Goal: Check status: Check status

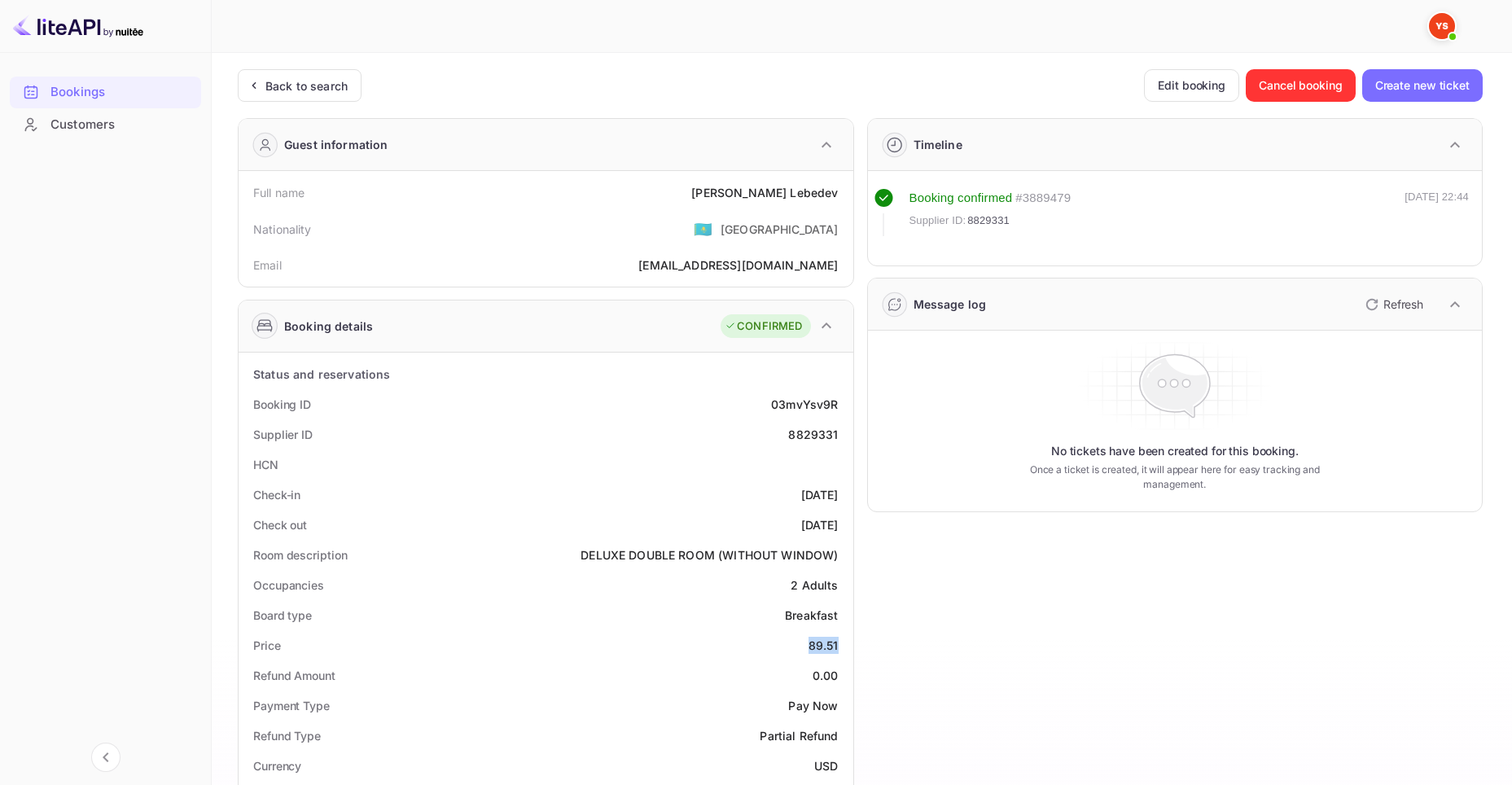
click at [90, 85] on div "Bookings" at bounding box center [122, 92] width 143 height 18
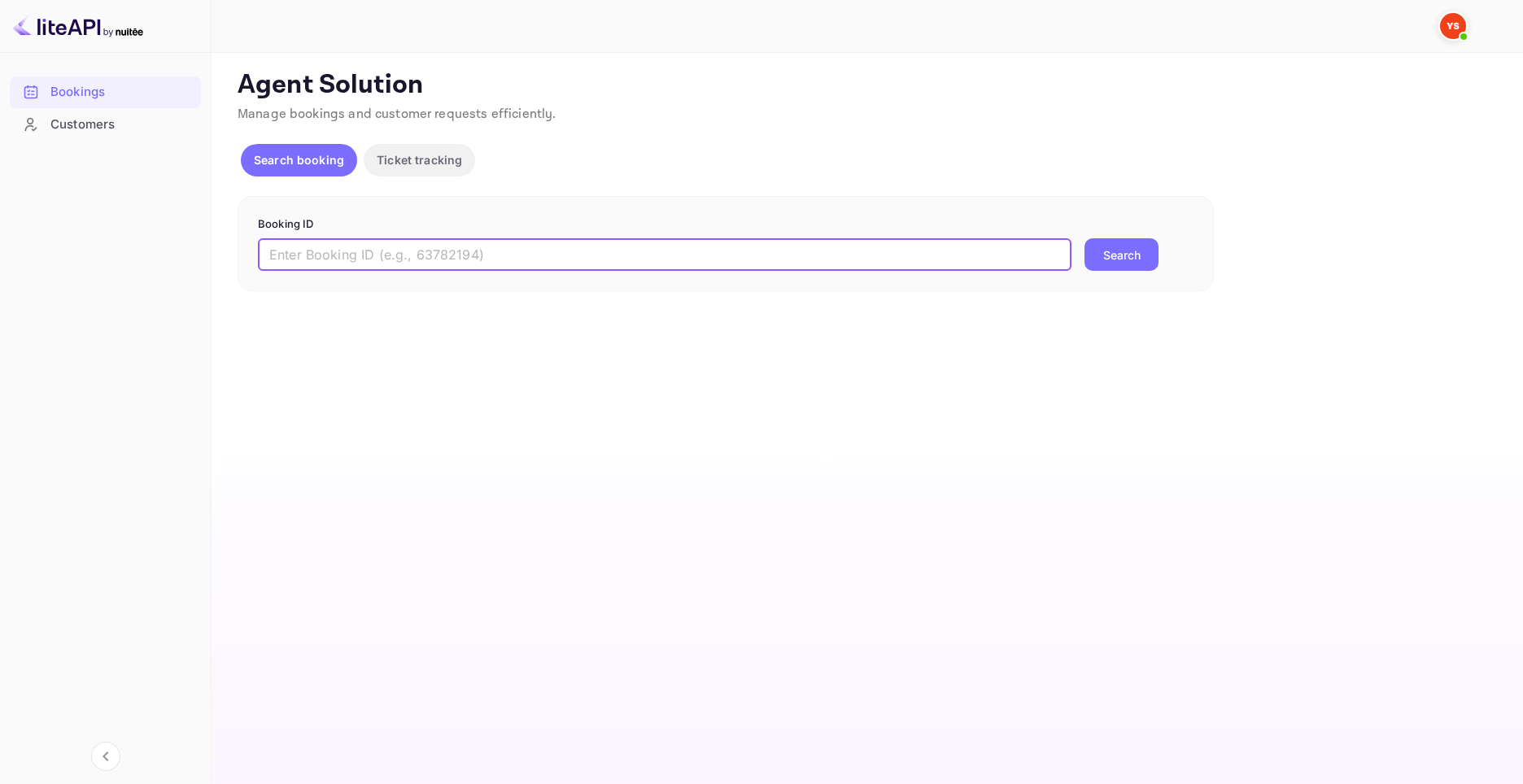
click at [554, 262] on input "text" at bounding box center [665, 255] width 814 height 33
paste input "9391304"
type input "9391304"
click at [1138, 260] on button "Search" at bounding box center [1121, 255] width 74 height 33
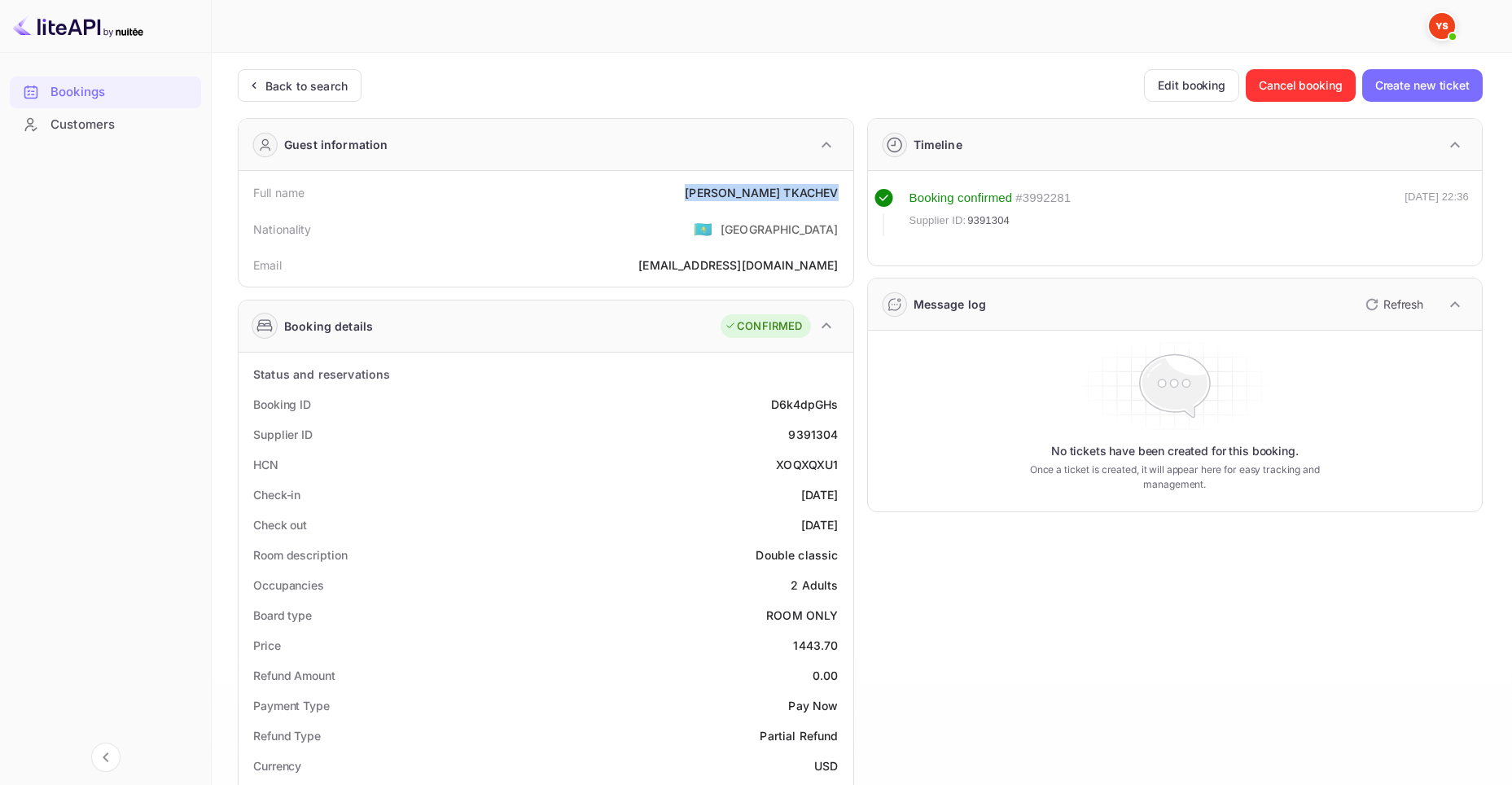
drag, startPoint x: 704, startPoint y: 199, endPoint x: 842, endPoint y: 200, distance: 138.0
click at [842, 200] on div "Full name [PERSON_NAME]" at bounding box center [546, 192] width 602 height 30
copy div "[PERSON_NAME]"
drag, startPoint x: 788, startPoint y: 644, endPoint x: 836, endPoint y: 646, distance: 48.0
click at [836, 646] on div "Price 1443.70" at bounding box center [546, 645] width 602 height 30
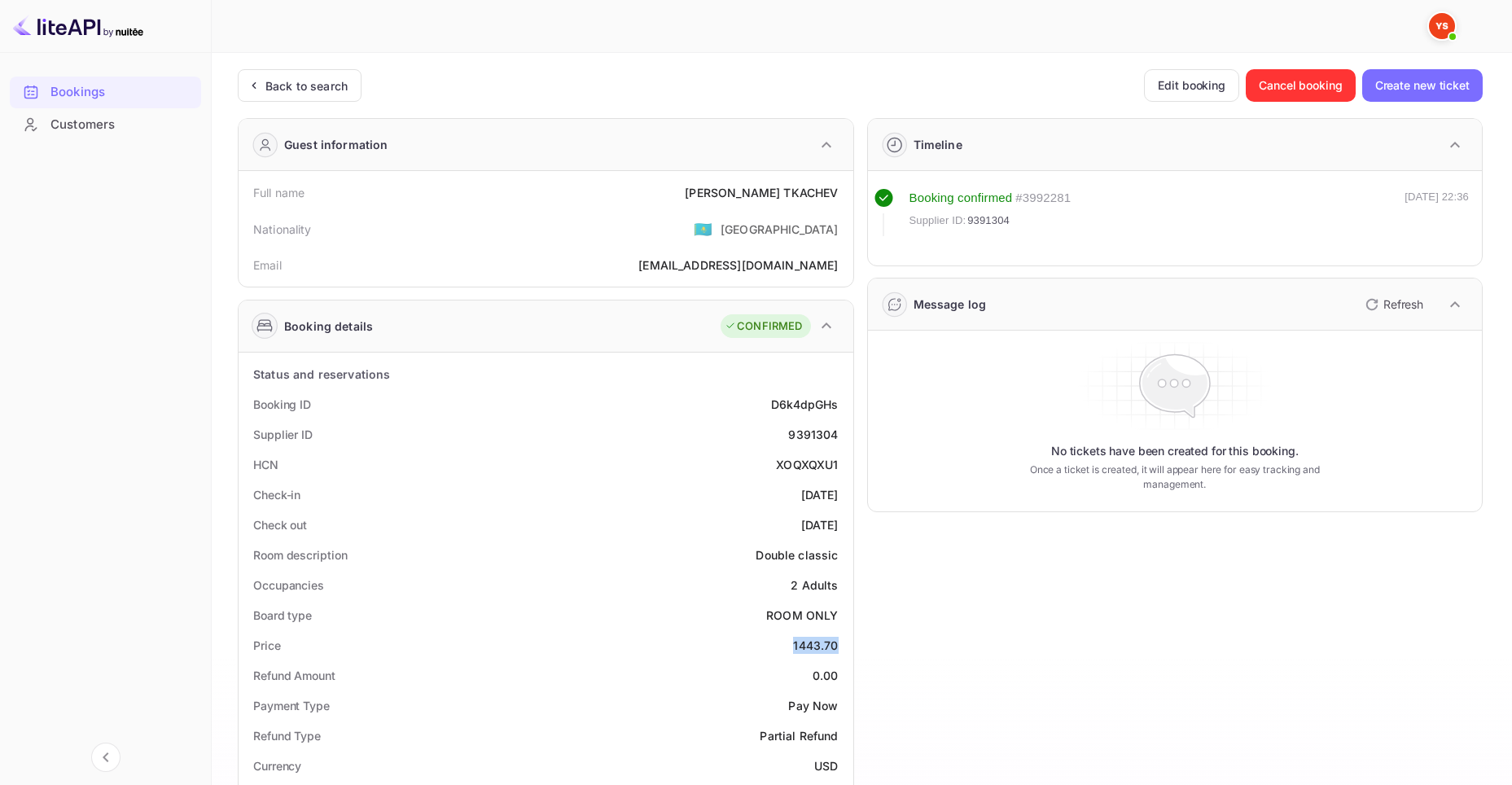
copy div "1443.70"
click at [978, 640] on div "Timeline Booking confirmed # 3992281 Supplier ID: 9391304 [DATE] 22:36 Message …" at bounding box center [1169, 719] width 629 height 1228
drag, startPoint x: 736, startPoint y: 328, endPoint x: 799, endPoint y: 328, distance: 63.0
click at [799, 328] on div "CONFIRMED" at bounding box center [763, 327] width 78 height 16
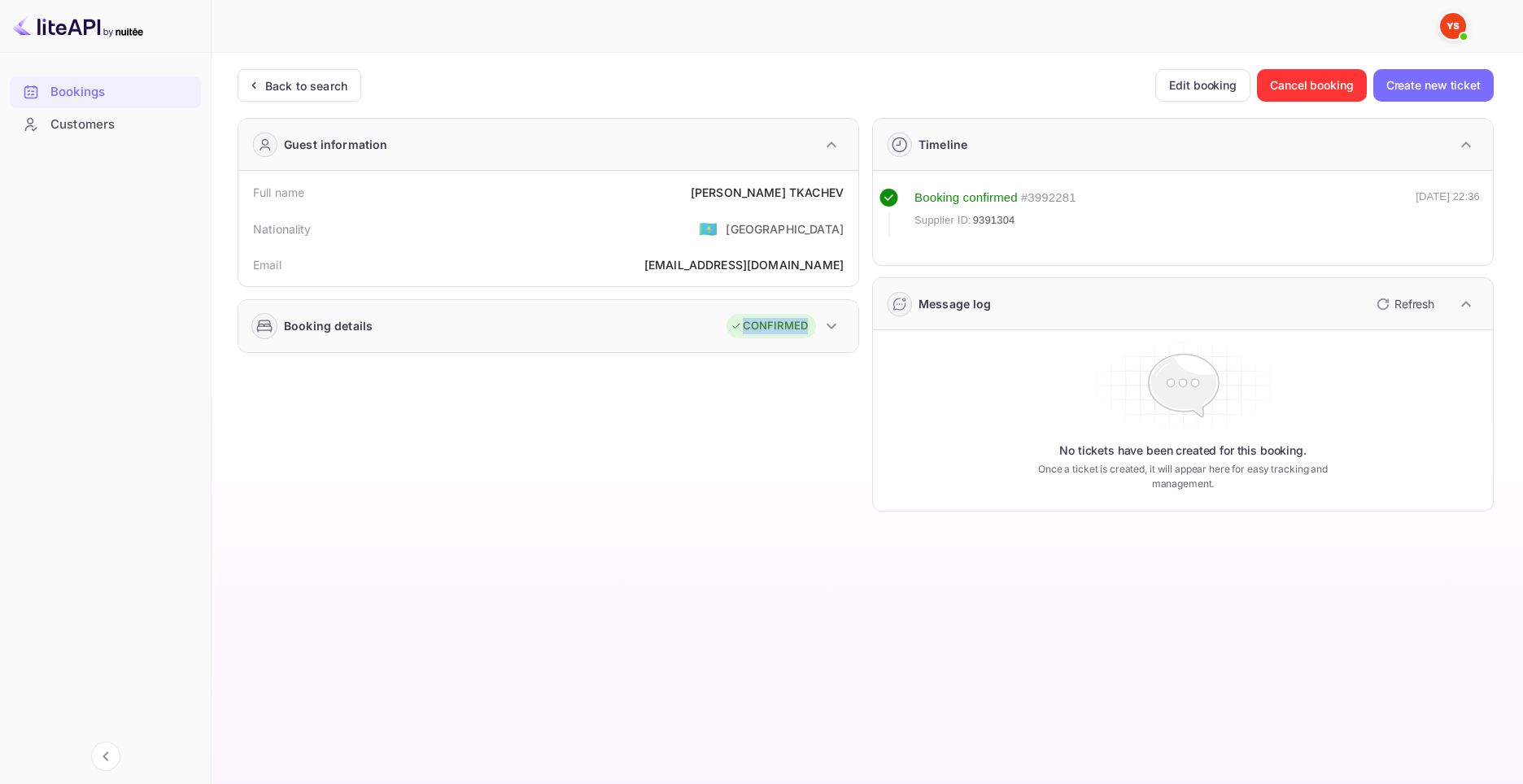
copy div "CONFIRMED"
click at [827, 329] on icon "button" at bounding box center [831, 325] width 19 height 19
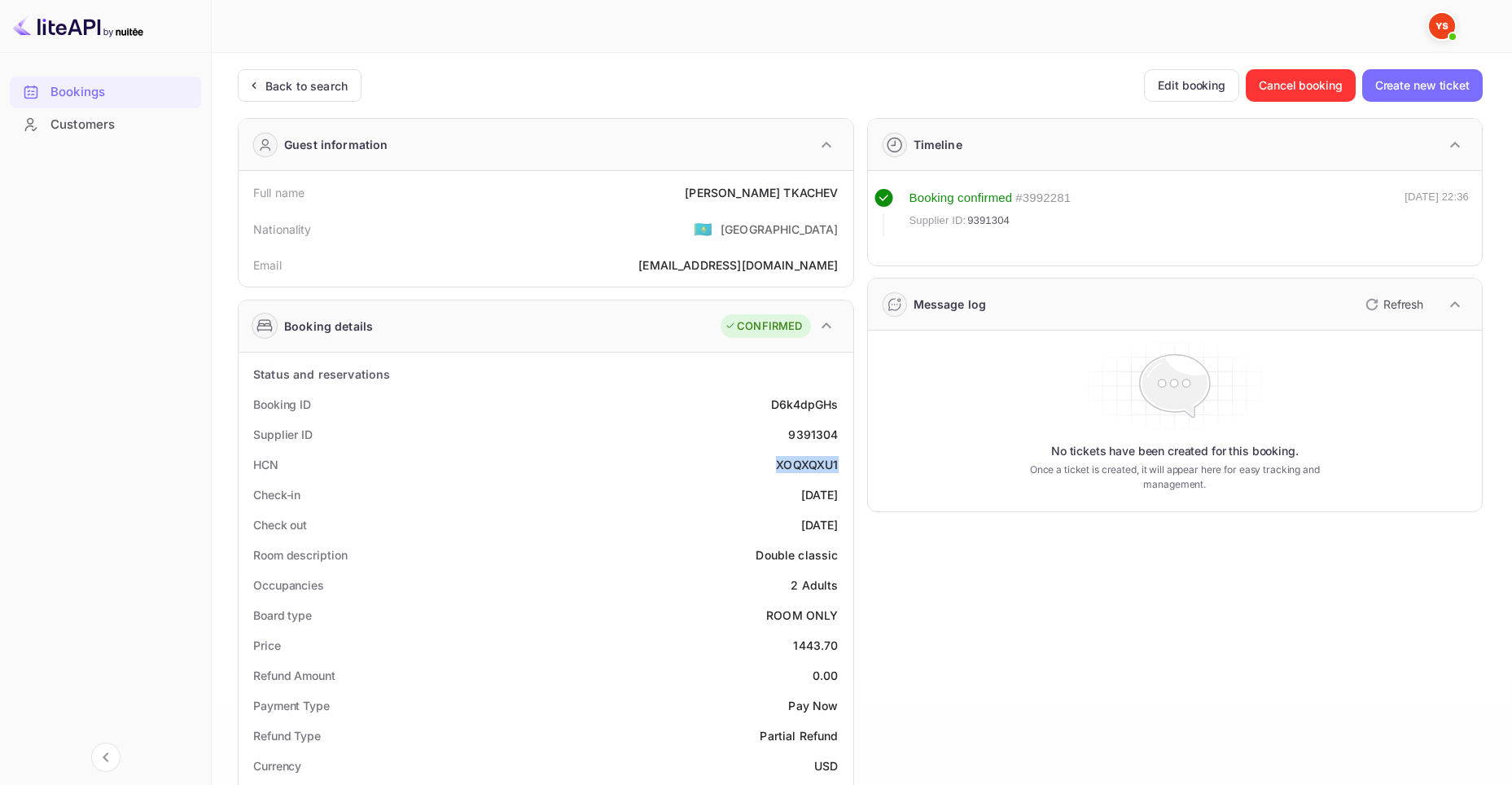
drag, startPoint x: 776, startPoint y: 468, endPoint x: 852, endPoint y: 462, distance: 76.2
copy div "XOQXQXU1"
